Goal: Task Accomplishment & Management: Manage account settings

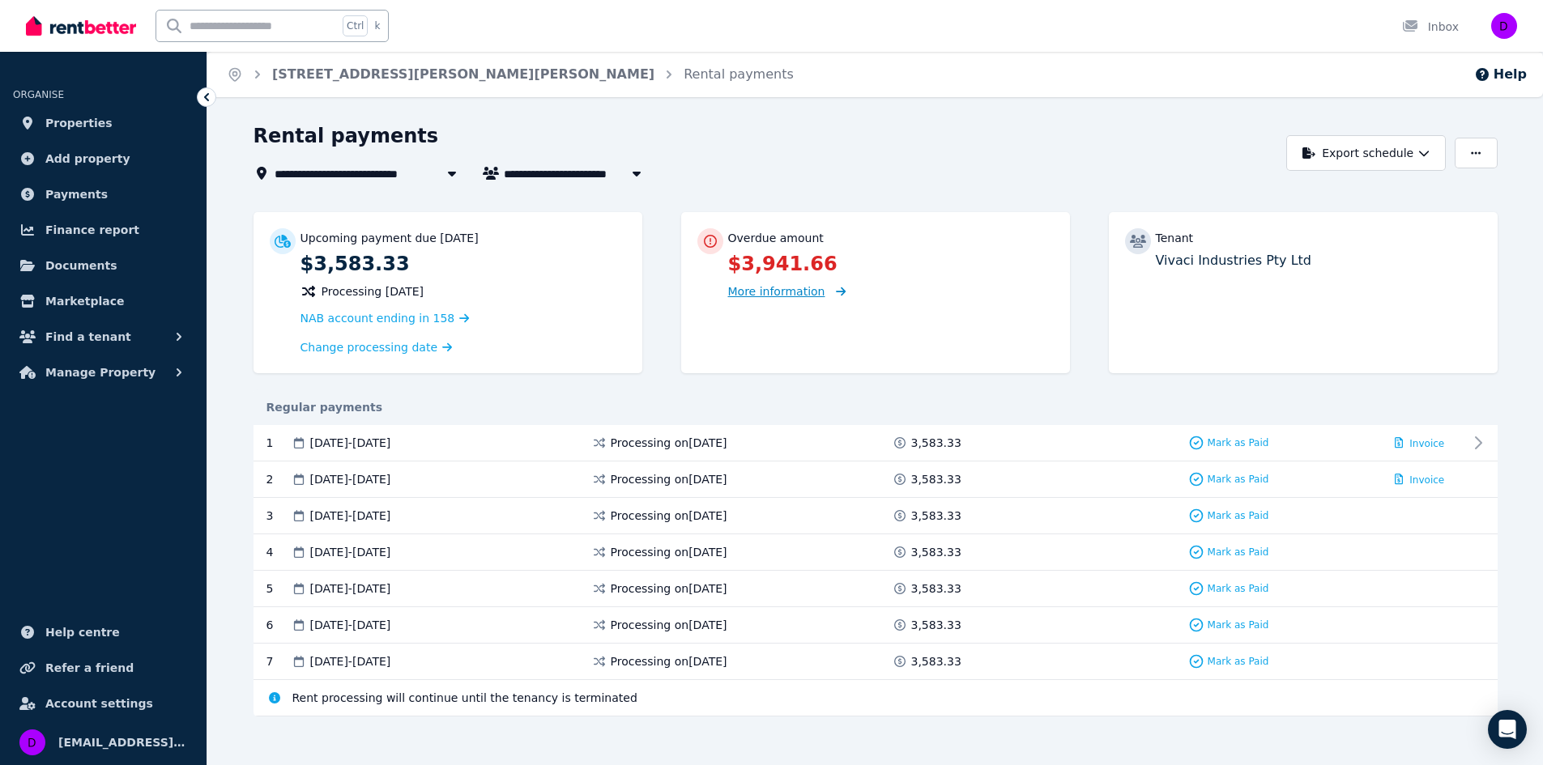
click at [757, 294] on span "More information" at bounding box center [776, 291] width 97 height 13
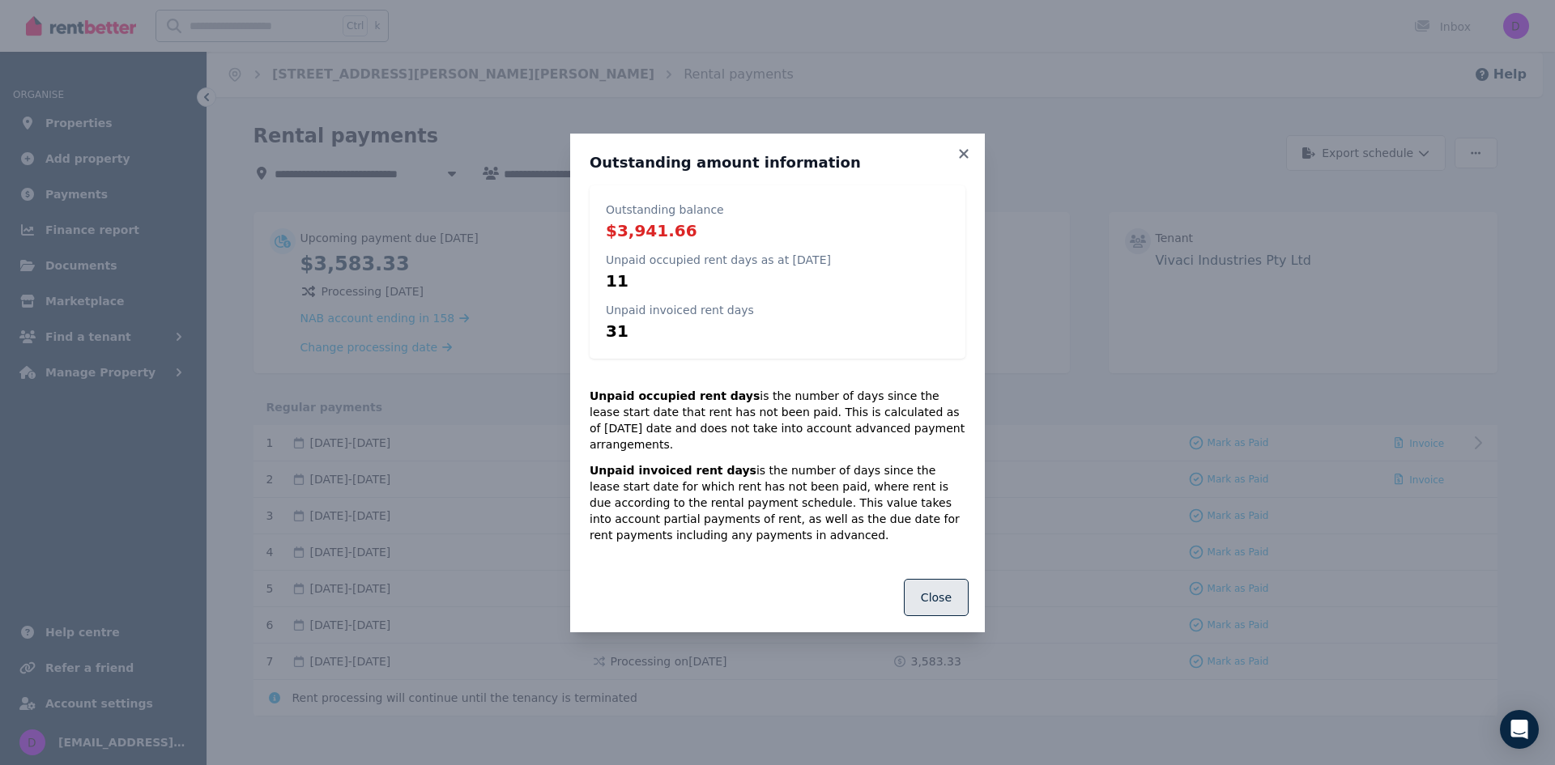
click at [938, 583] on button "Close" at bounding box center [936, 597] width 65 height 37
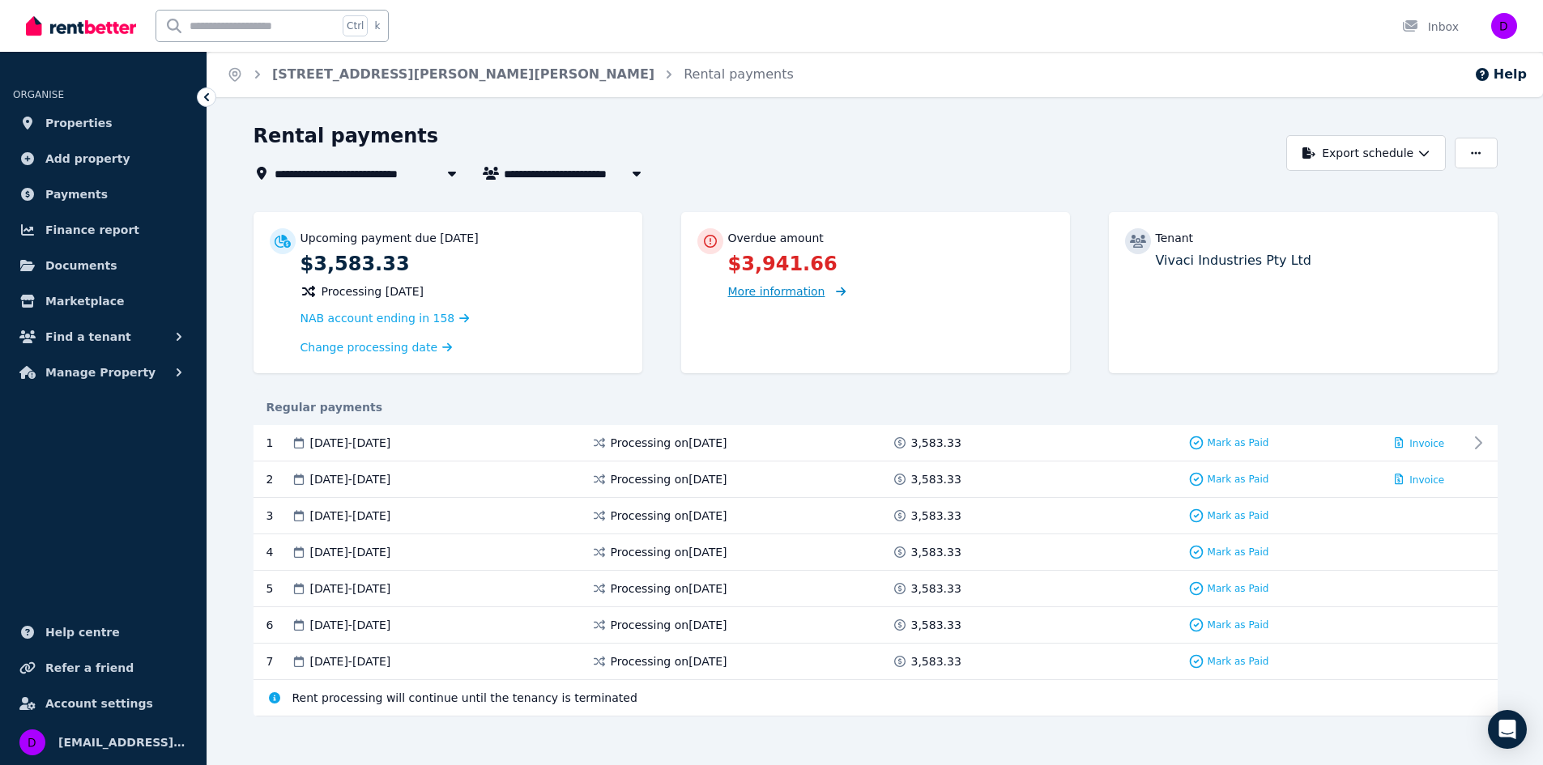
click at [774, 296] on span "More information" at bounding box center [776, 291] width 97 height 13
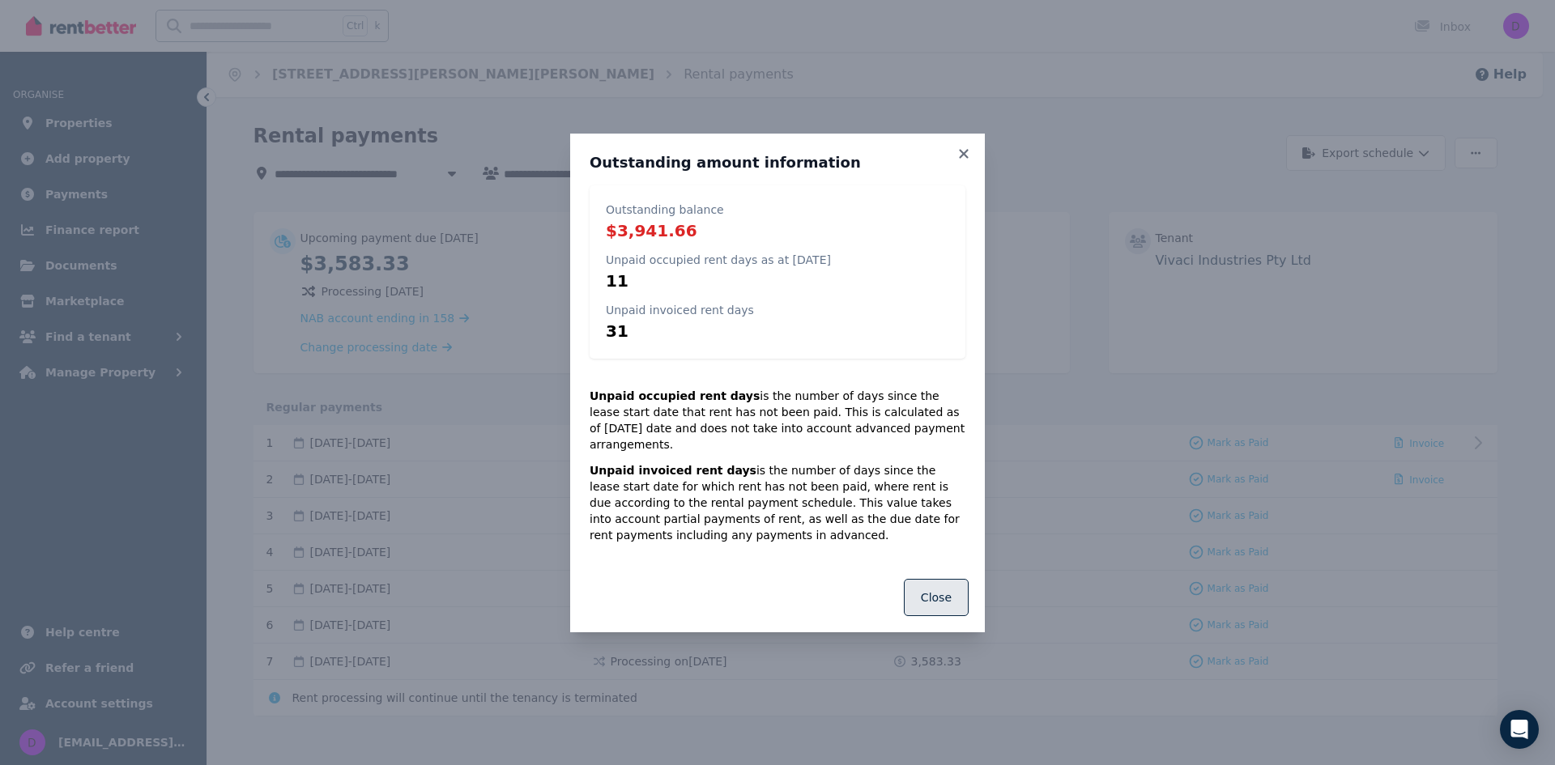
click at [937, 586] on button "Close" at bounding box center [936, 597] width 65 height 37
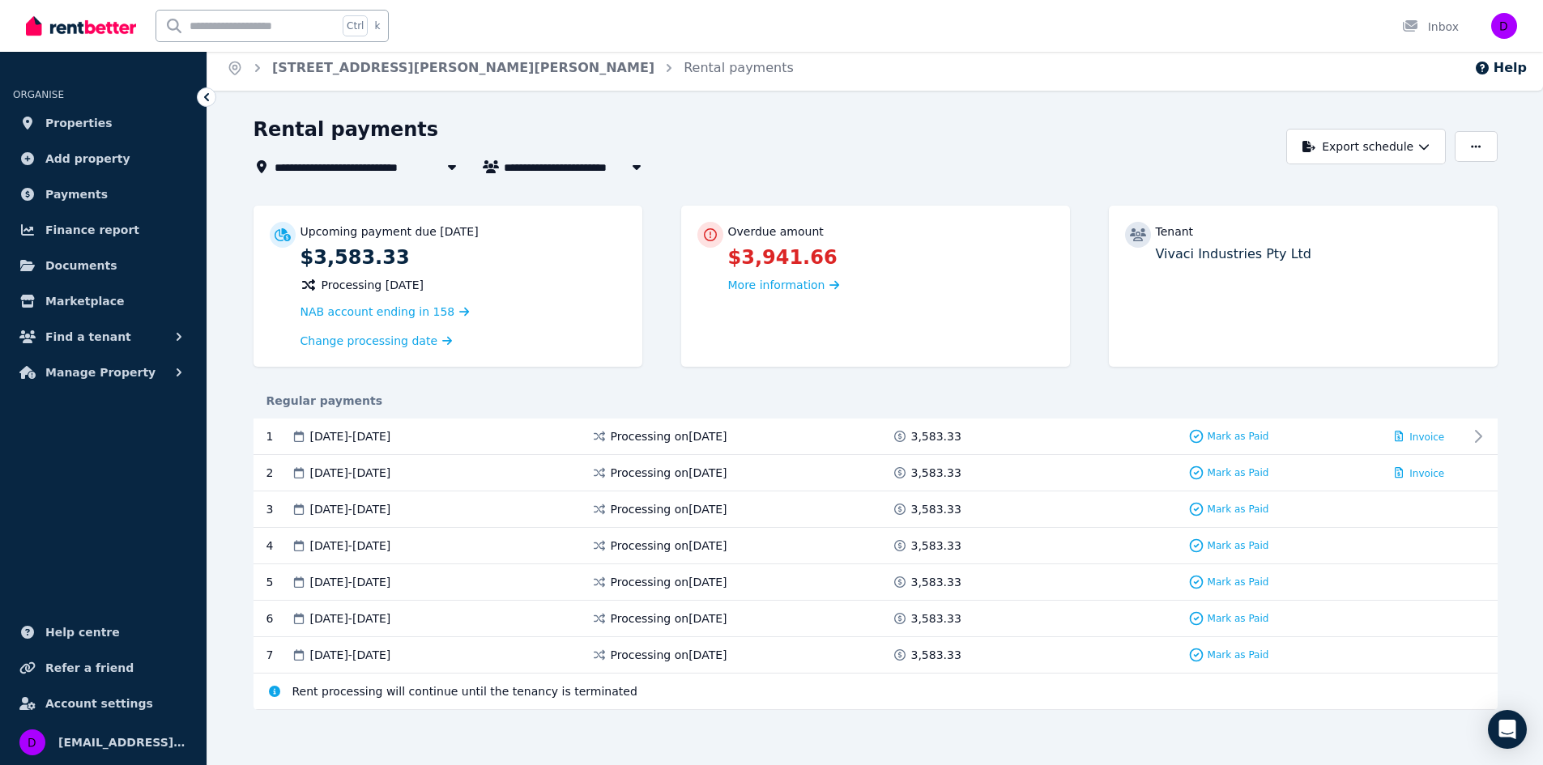
scroll to position [8, 0]
click at [142, 743] on span "[EMAIL_ADDRESS][DOMAIN_NAME]" at bounding box center [122, 742] width 129 height 19
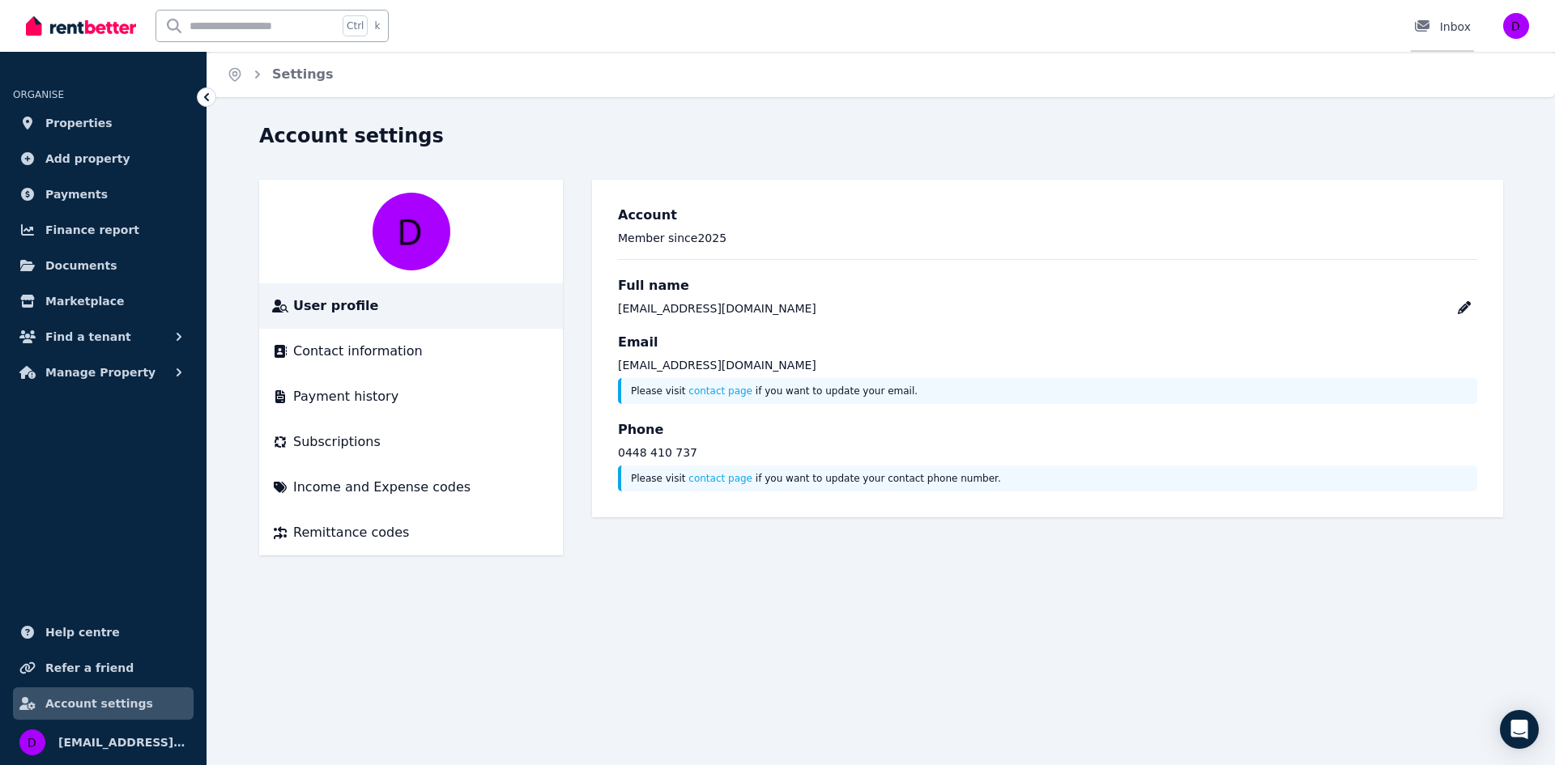
click at [1437, 27] on div at bounding box center [1427, 27] width 26 height 16
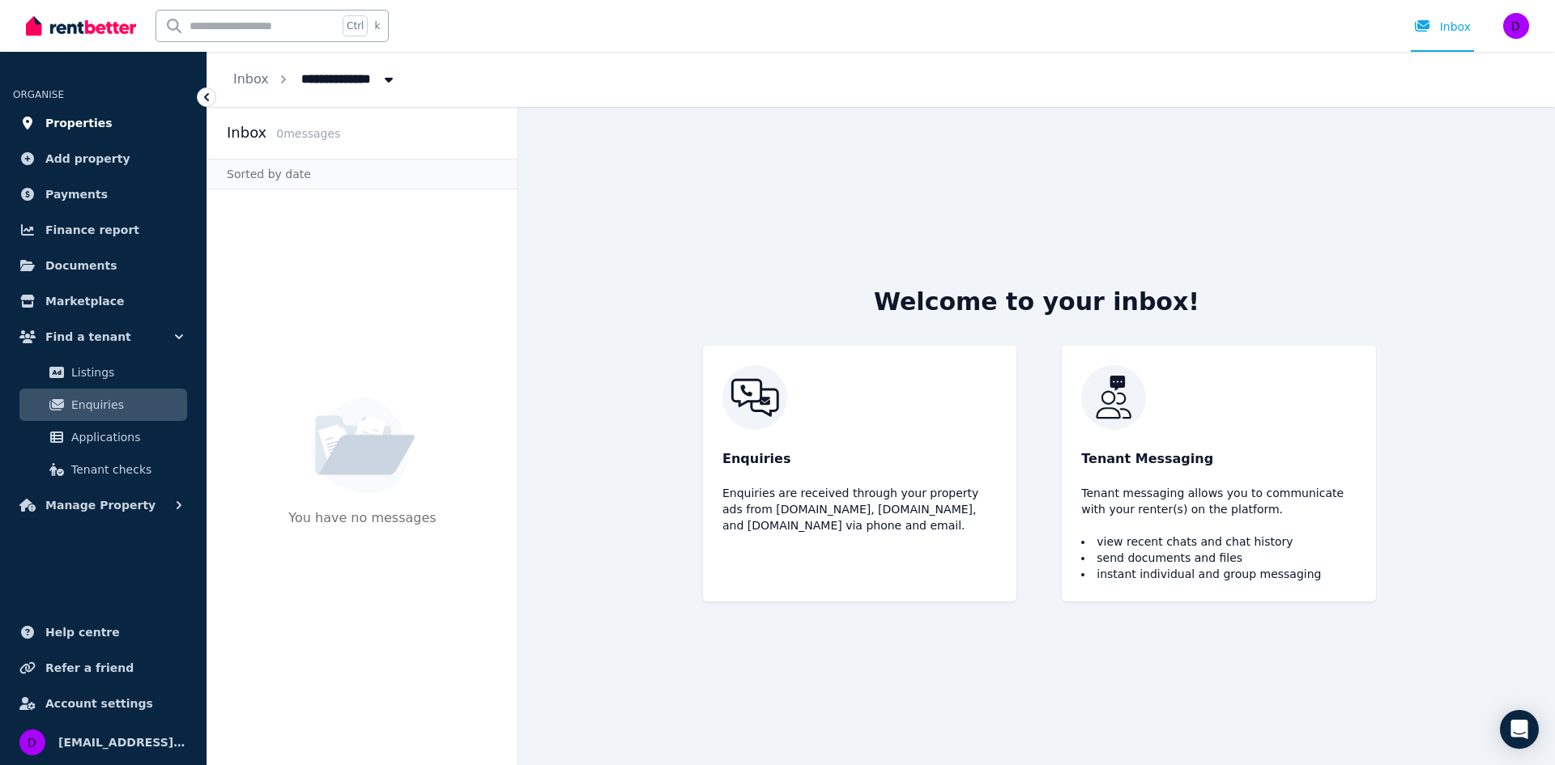
click at [54, 121] on span "Properties" at bounding box center [78, 122] width 67 height 19
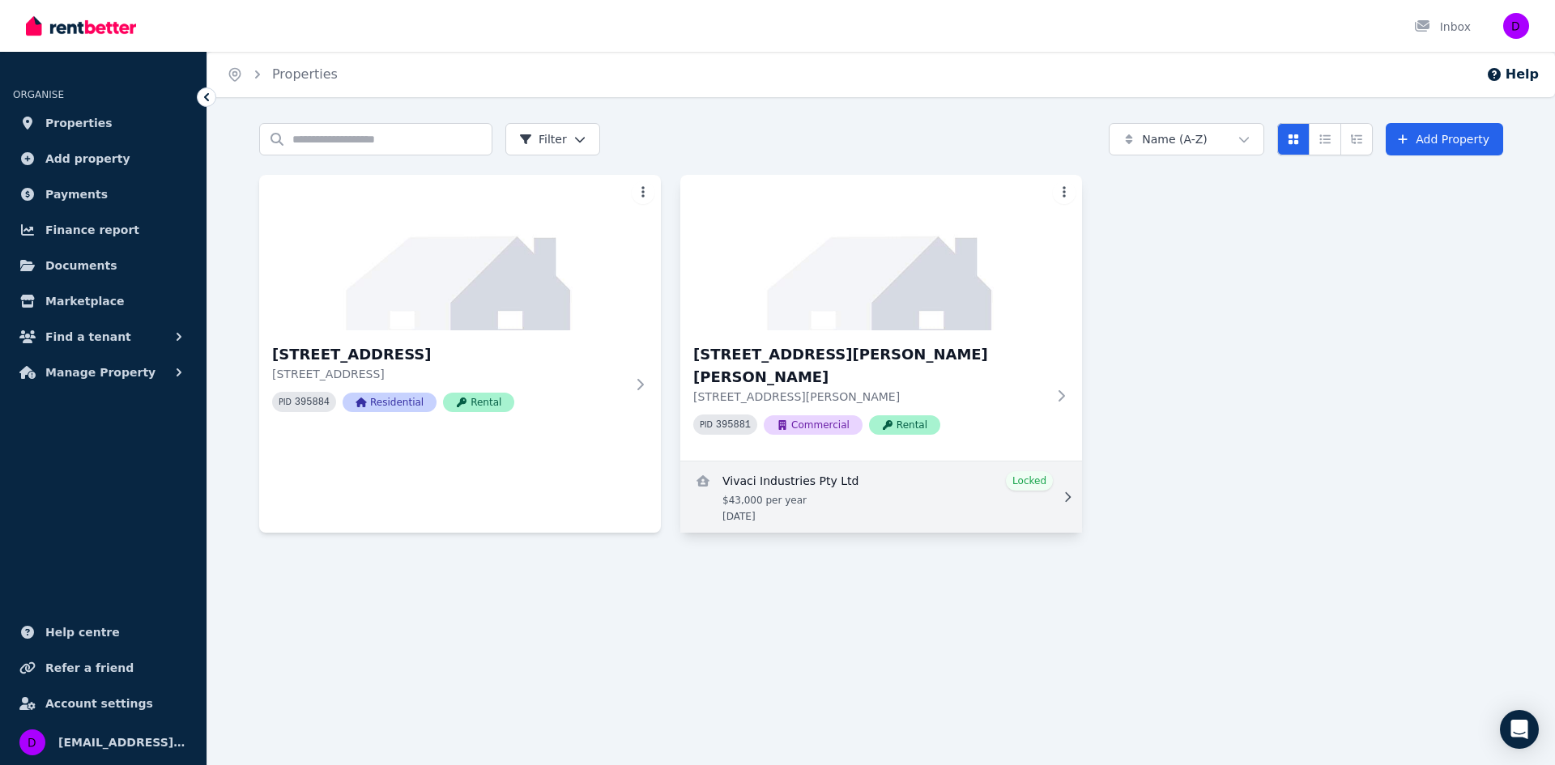
click at [1059, 492] on icon at bounding box center [1067, 497] width 16 height 11
click at [1068, 492] on icon at bounding box center [1067, 497] width 16 height 11
click at [1030, 462] on link "View details for Vivaci Industries Pty Ltd" at bounding box center [881, 497] width 402 height 71
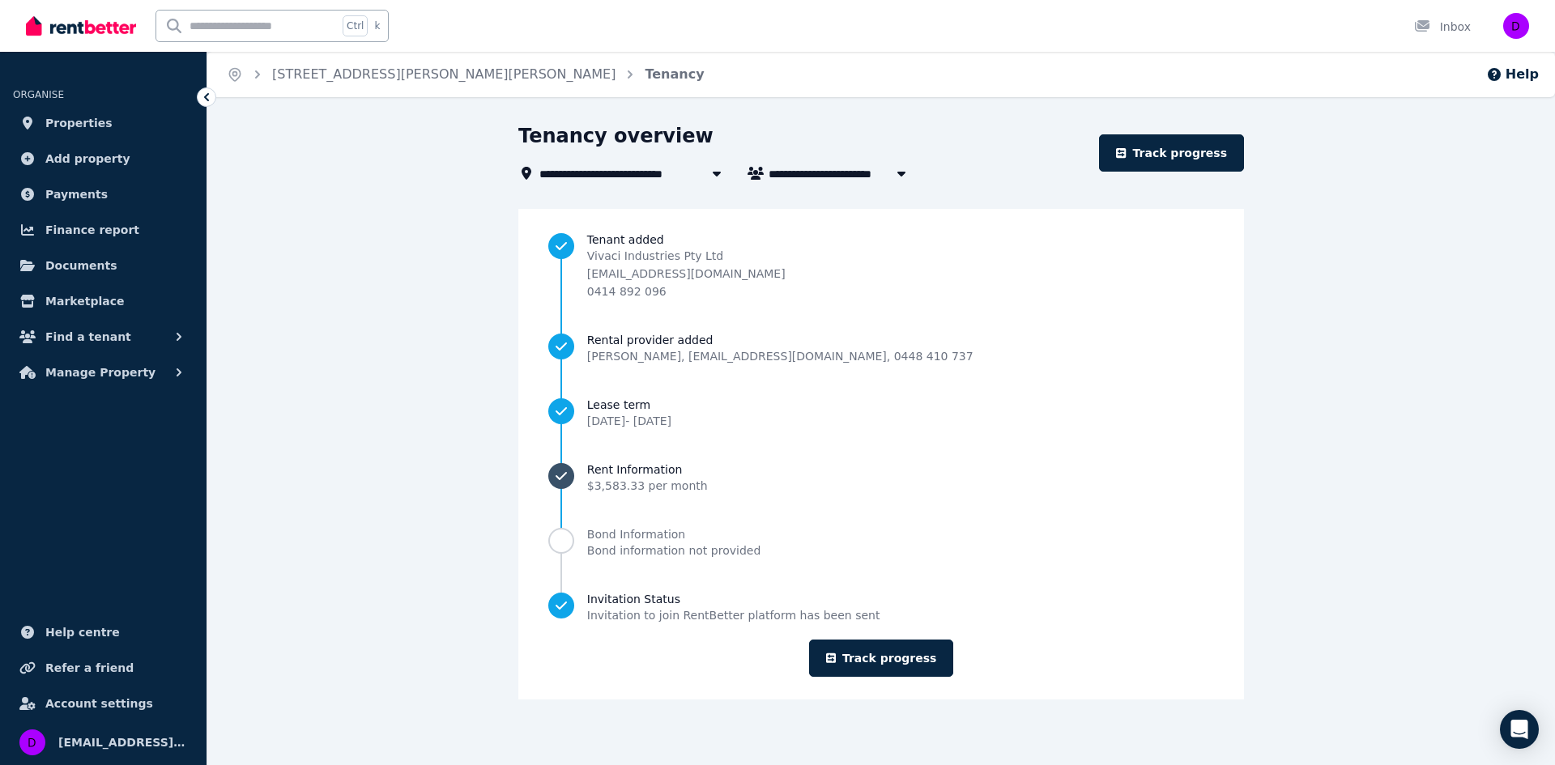
click at [922, 464] on link "Rent Information $3,583.33 per month" at bounding box center [881, 478] width 666 height 32
